Goal: Go to known website: Access a specific website the user already knows

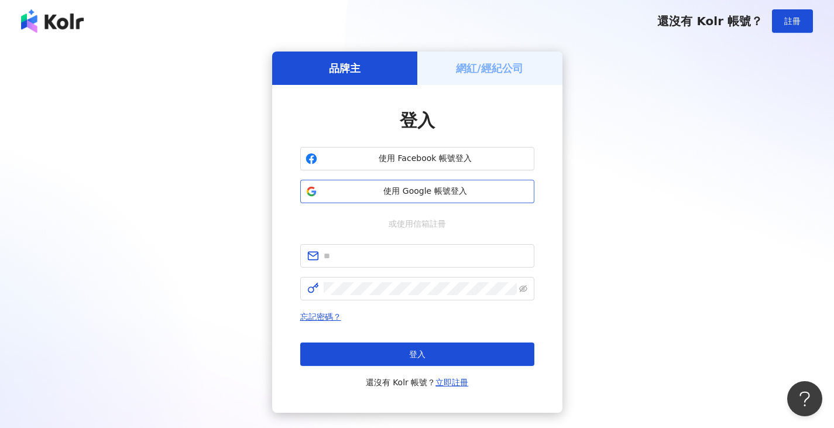
click at [423, 191] on span "使用 Google 帳號登入" at bounding box center [425, 192] width 207 height 12
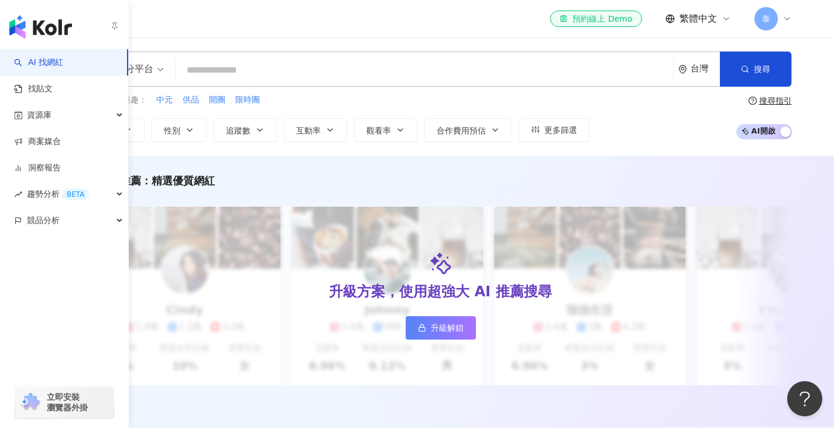
click at [19, 23] on img "button" at bounding box center [40, 26] width 63 height 23
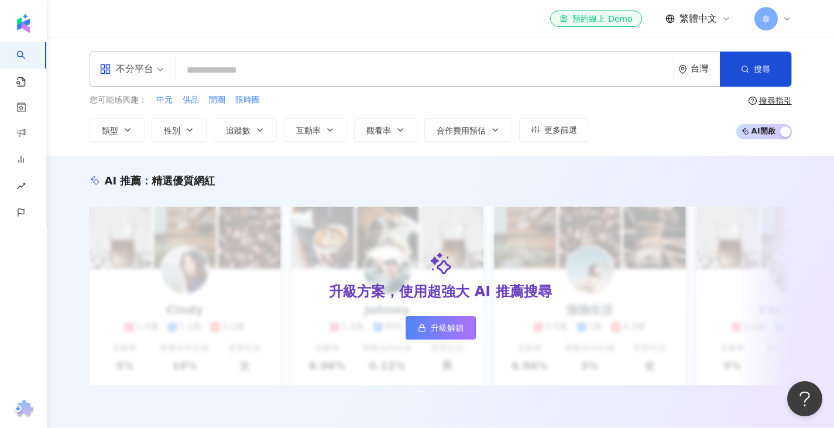
click at [789, 21] on icon at bounding box center [786, 18] width 9 height 9
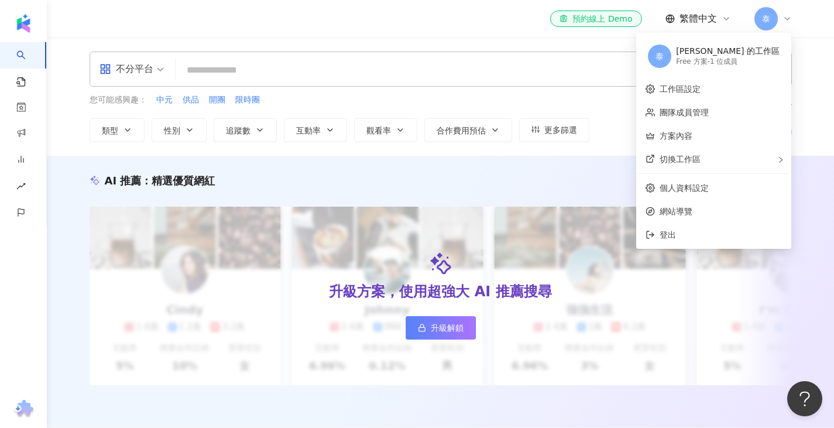
click at [789, 21] on icon at bounding box center [786, 18] width 9 height 9
